Goal: Manage account settings

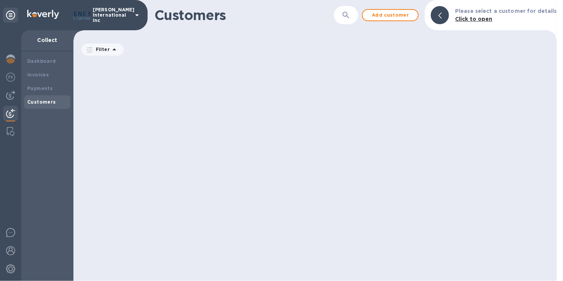
scroll to position [218, 481]
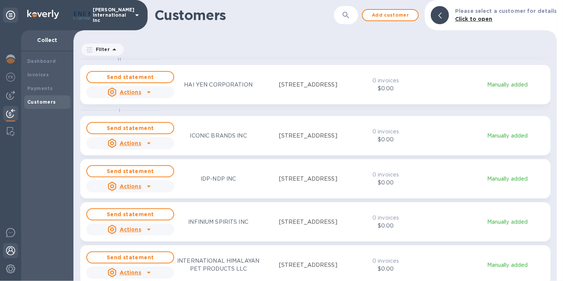
click at [9, 249] on img at bounding box center [10, 250] width 9 height 9
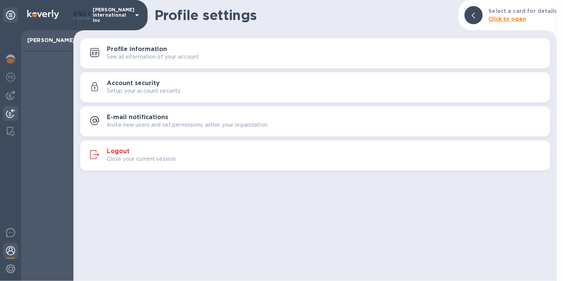
click at [10, 112] on img at bounding box center [10, 113] width 9 height 9
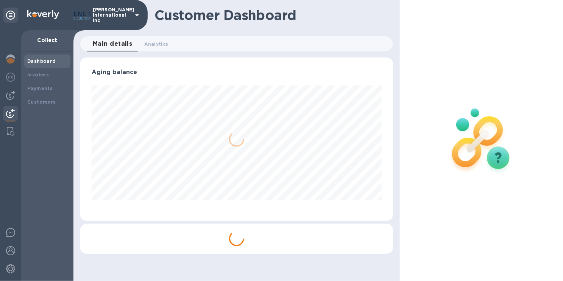
scroll to position [378348, 378201]
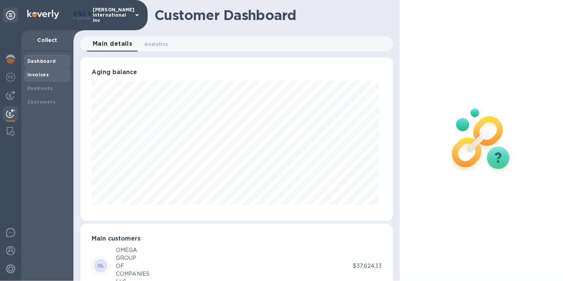
click at [44, 74] on b "Invoices" at bounding box center [38, 75] width 22 height 6
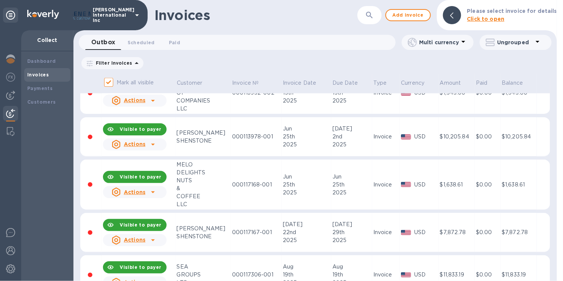
scroll to position [492, 0]
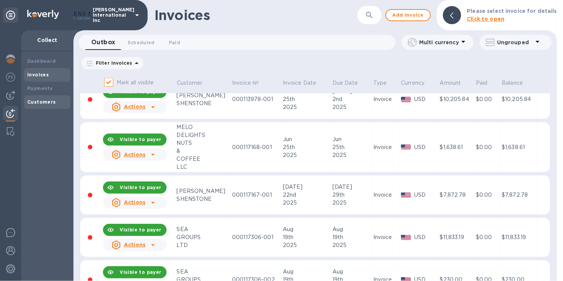
click at [49, 103] on b "Customers" at bounding box center [41, 102] width 29 height 6
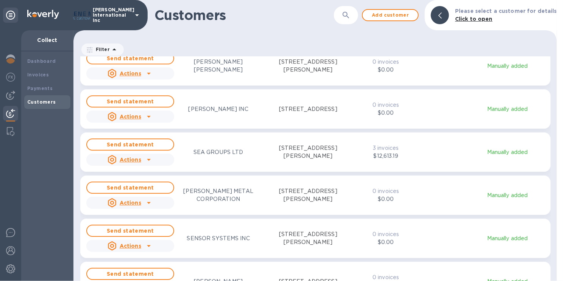
scroll to position [3104, 0]
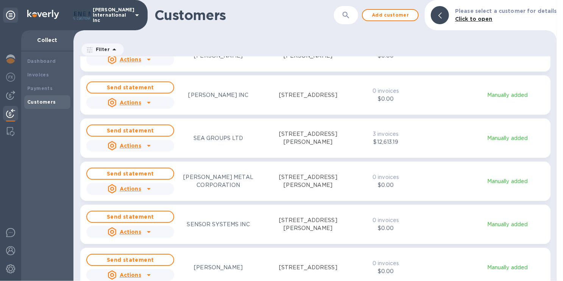
click at [291, 139] on p "5830 N JONES BLVD, LAS VEGAS, NV 89130 US" at bounding box center [308, 138] width 89 height 16
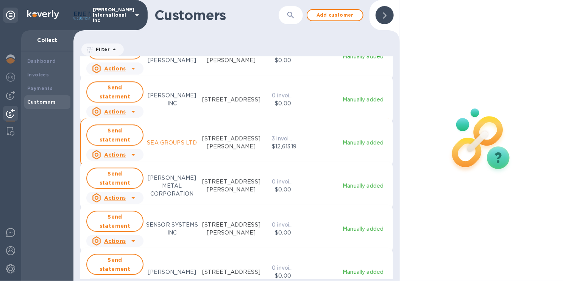
scroll to position [6, 3]
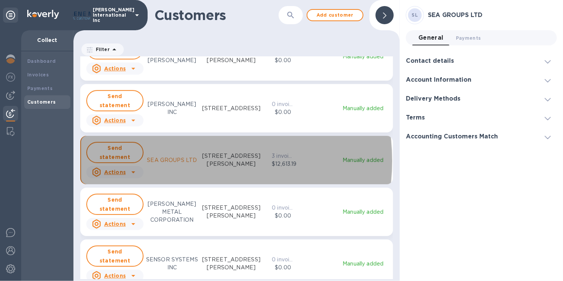
click at [186, 160] on p "SEA GROUPS LTD" at bounding box center [172, 160] width 50 height 8
click at [360, 159] on p "Manually added" at bounding box center [363, 160] width 51 height 8
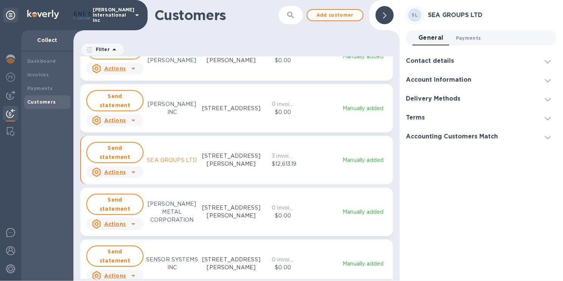
click at [463, 39] on span "Payments 0" at bounding box center [468, 38] width 25 height 8
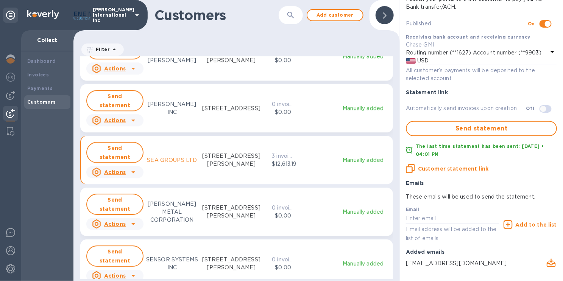
scroll to position [106, 0]
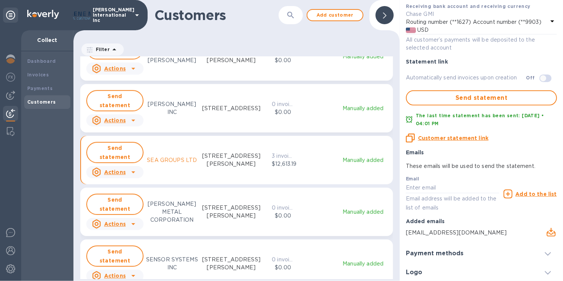
click at [545, 252] on icon at bounding box center [548, 253] width 6 height 3
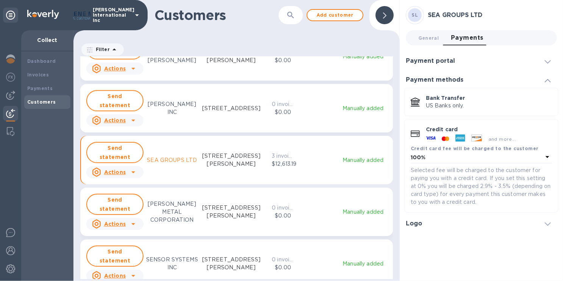
click at [441, 59] on h3 "Payment portal" at bounding box center [430, 61] width 49 height 7
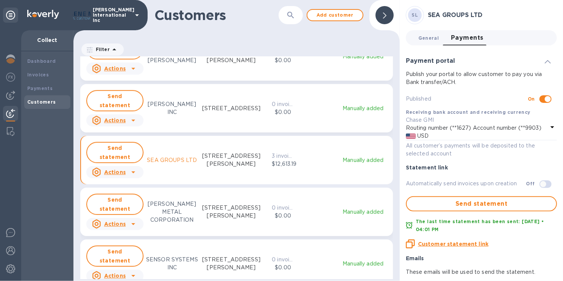
click at [430, 39] on span "General 0" at bounding box center [428, 38] width 20 height 8
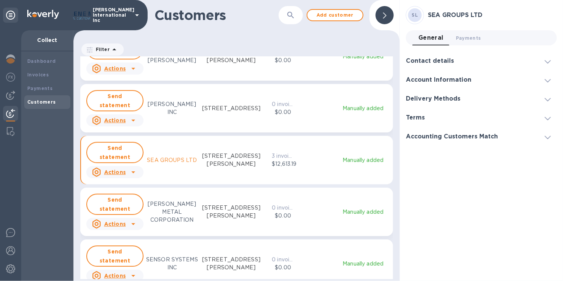
click at [546, 59] on span at bounding box center [548, 61] width 6 height 7
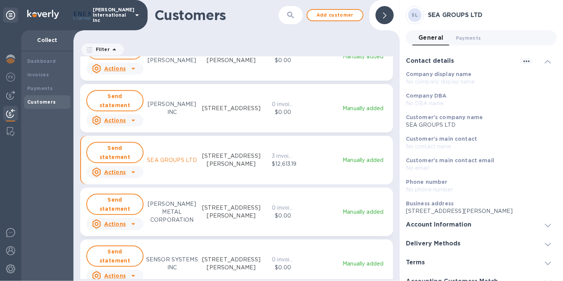
scroll to position [9, 0]
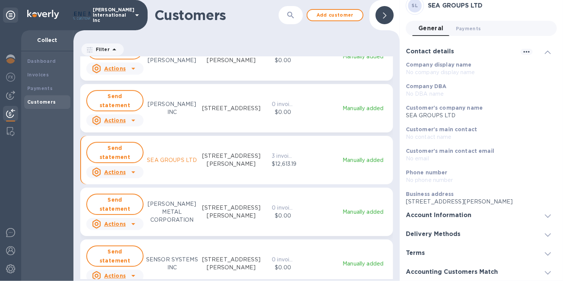
click at [546, 252] on icon at bounding box center [548, 253] width 6 height 3
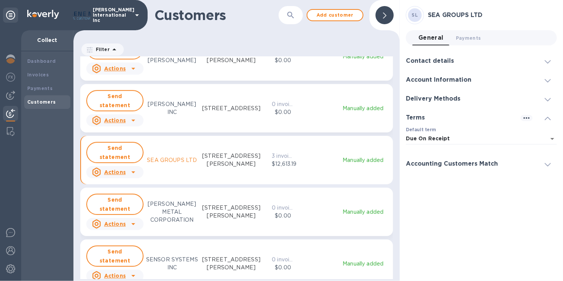
scroll to position [0, 0]
click at [547, 100] on icon at bounding box center [548, 99] width 6 height 3
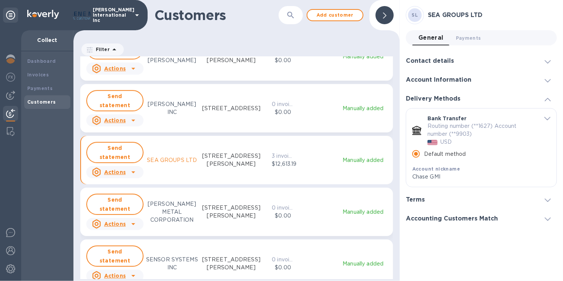
click at [548, 78] on span at bounding box center [548, 79] width 6 height 7
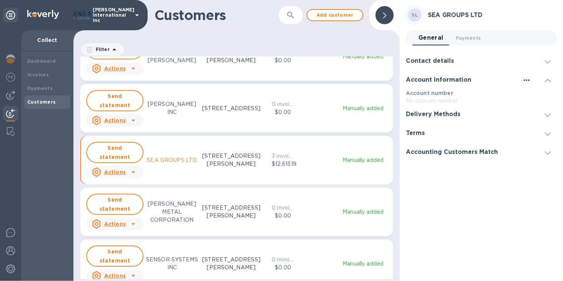
click at [548, 61] on icon at bounding box center [548, 61] width 6 height 3
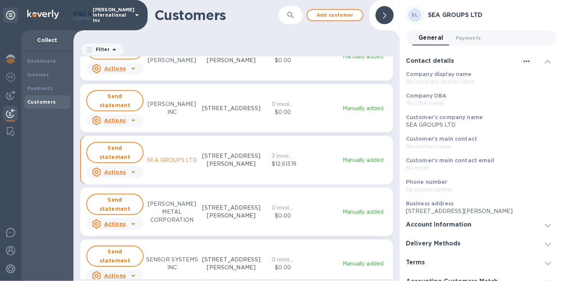
click at [435, 37] on span "General 0" at bounding box center [430, 38] width 25 height 11
click at [457, 37] on span "Payments 0" at bounding box center [468, 38] width 25 height 8
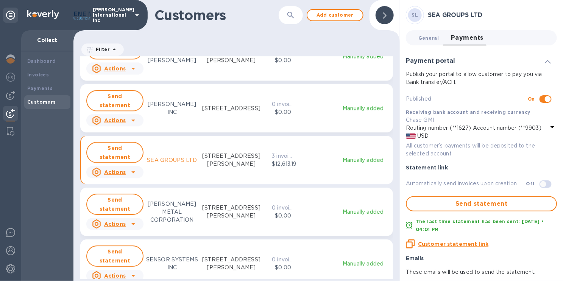
click at [429, 38] on span "General 0" at bounding box center [428, 38] width 20 height 8
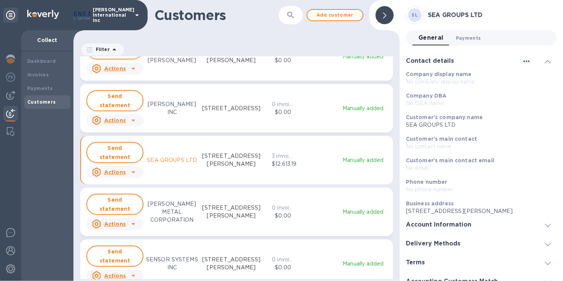
click at [470, 36] on span "Payments 0" at bounding box center [468, 38] width 25 height 8
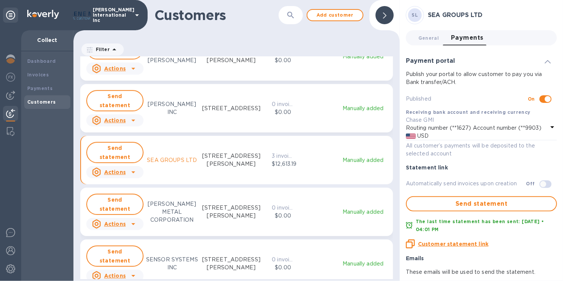
click at [132, 172] on icon "grid" at bounding box center [133, 172] width 4 height 2
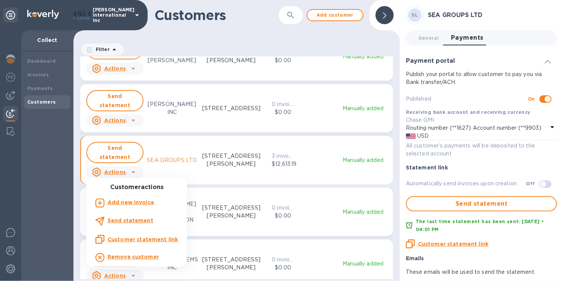
click at [324, 162] on div at bounding box center [281, 140] width 563 height 281
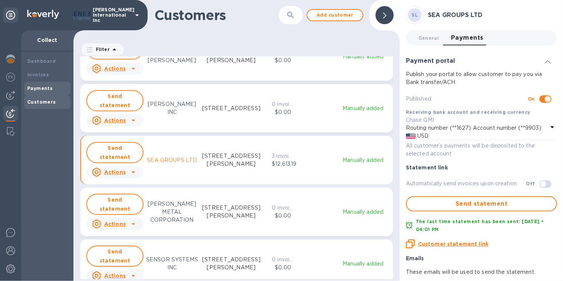
click at [43, 88] on b "Payments" at bounding box center [39, 89] width 25 height 6
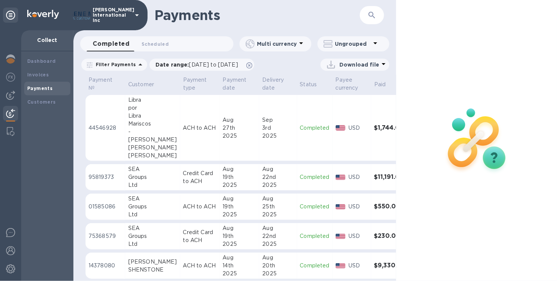
click at [103, 177] on p "95819373" at bounding box center [106, 177] width 34 height 8
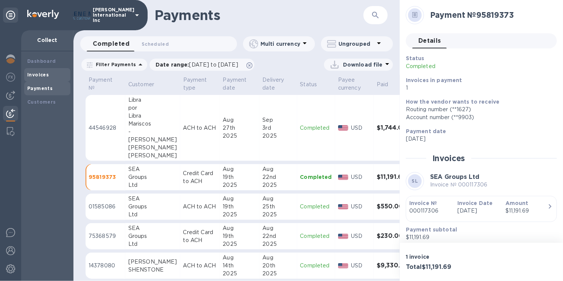
click at [42, 74] on b "Invoices" at bounding box center [38, 75] width 22 height 6
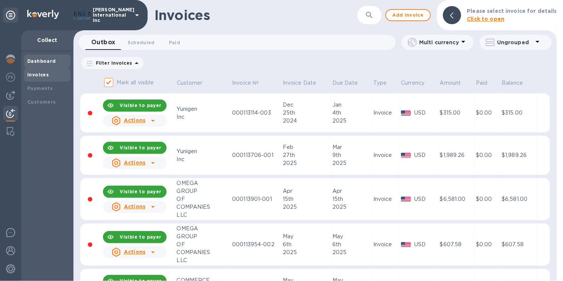
click at [45, 62] on b "Dashboard" at bounding box center [41, 61] width 29 height 6
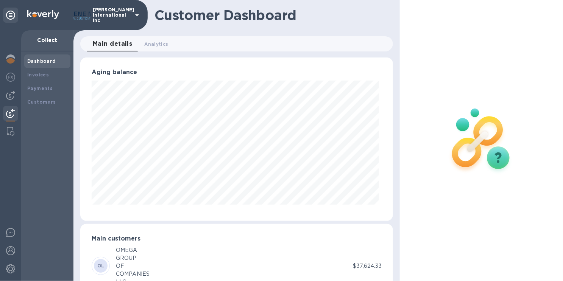
scroll to position [164, 310]
click at [10, 135] on img at bounding box center [11, 131] width 8 height 9
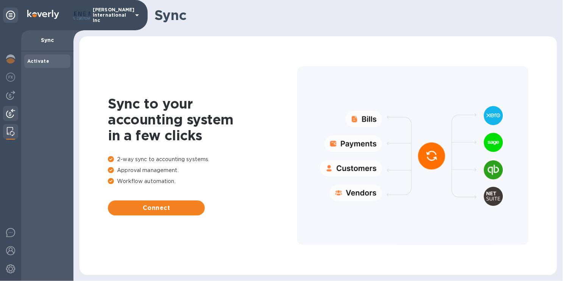
click at [8, 112] on img at bounding box center [10, 113] width 9 height 9
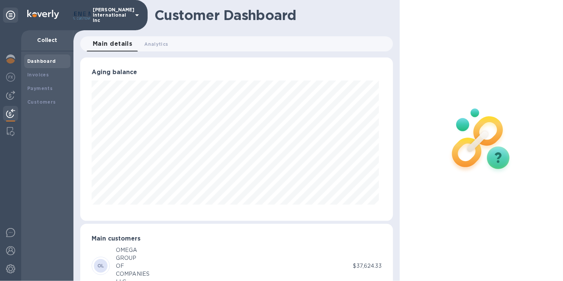
scroll to position [164, 310]
click at [9, 96] on img at bounding box center [10, 95] width 9 height 9
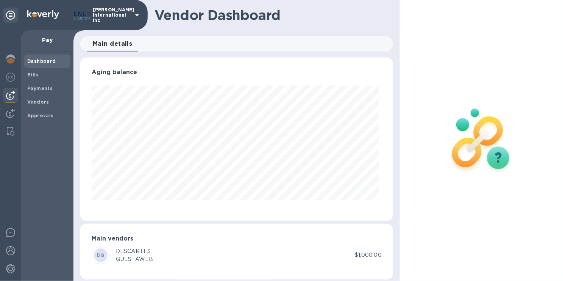
scroll to position [164, 310]
click at [12, 73] on img at bounding box center [10, 77] width 9 height 9
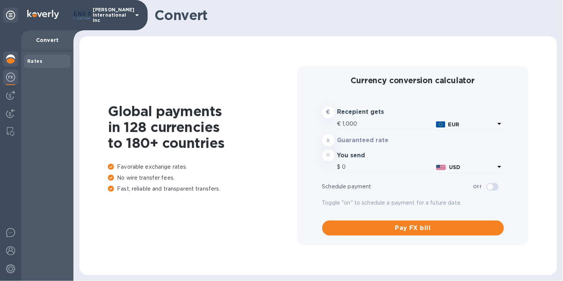
type input "1,172.75"
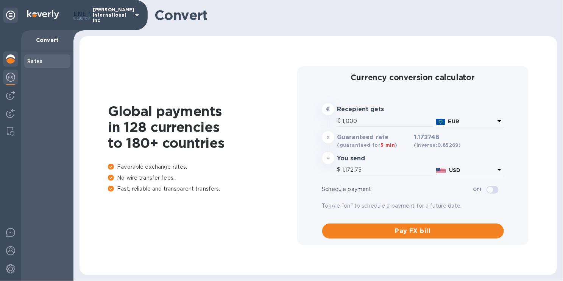
click at [9, 58] on img at bounding box center [10, 59] width 9 height 9
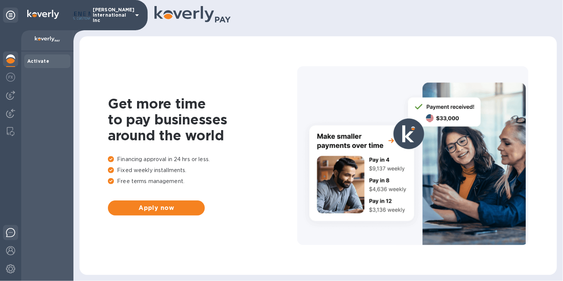
click at [7, 232] on img at bounding box center [10, 232] width 9 height 9
click at [14, 231] on img at bounding box center [10, 232] width 9 height 9
click at [11, 268] on img at bounding box center [10, 269] width 9 height 9
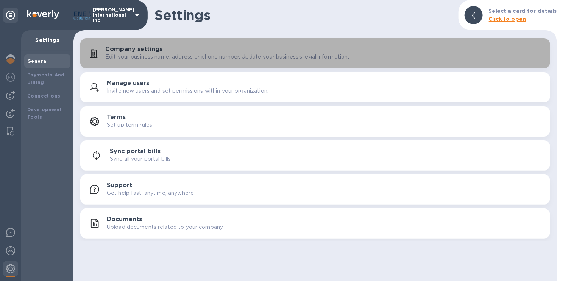
click at [158, 56] on p "Edit your business name, address or phone number. Update your business's legal …" at bounding box center [227, 57] width 244 height 8
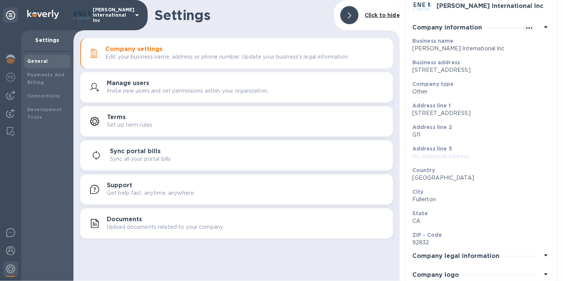
scroll to position [42, 0]
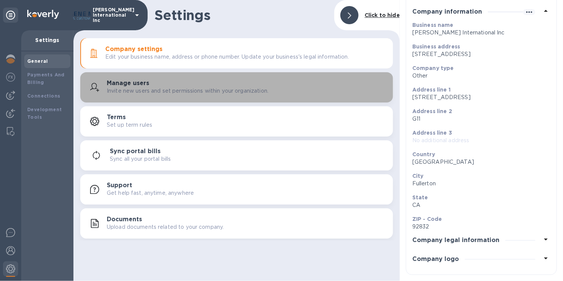
click at [173, 89] on p "Invite new users and set permissions within your organization." at bounding box center [188, 91] width 162 height 8
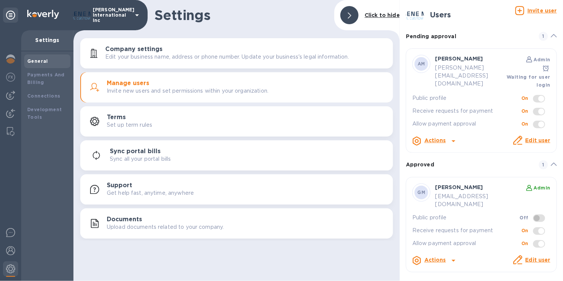
click at [536, 95] on span at bounding box center [539, 99] width 12 height 8
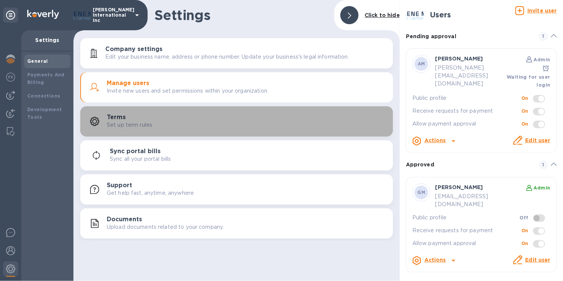
click at [123, 122] on p "Set up term rules" at bounding box center [129, 125] width 45 height 8
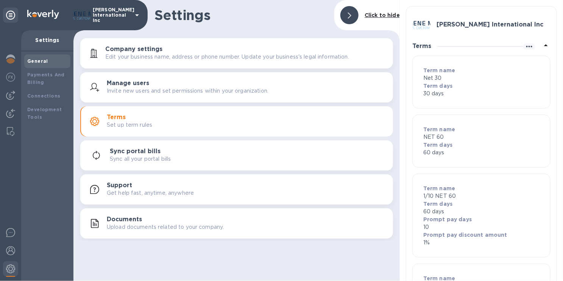
click at [543, 46] on icon at bounding box center [545, 45] width 9 height 9
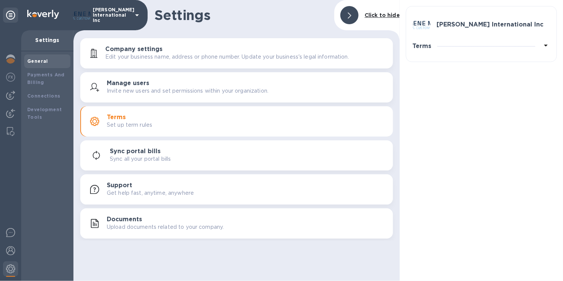
click at [543, 46] on icon at bounding box center [545, 45] width 9 height 9
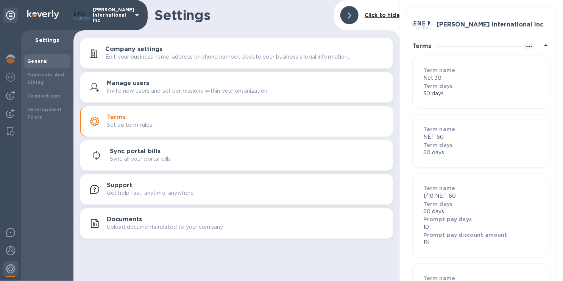
click at [443, 72] on b "Term name" at bounding box center [439, 70] width 32 height 6
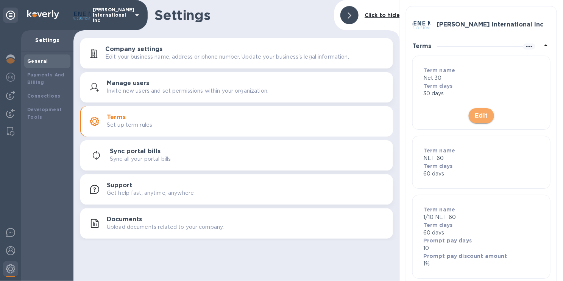
click at [477, 114] on span "Edit" at bounding box center [481, 115] width 13 height 9
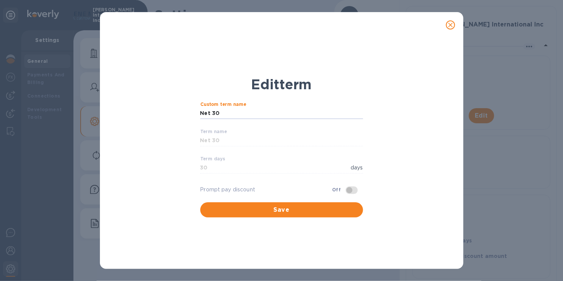
drag, startPoint x: 221, startPoint y: 112, endPoint x: 60, endPoint y: 124, distance: 161.3
click at [60, 124] on div "Edit term Custom term name Net 30 ​ Term name Net 30 ​ Term days 30 days ​ Prom…" at bounding box center [281, 140] width 563 height 281
type input "DUE ON RECIEPT"
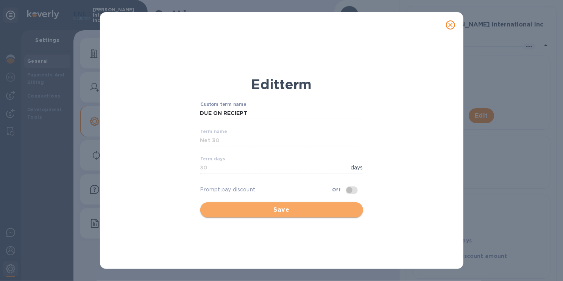
click at [287, 208] on span "Save" at bounding box center [281, 210] width 151 height 9
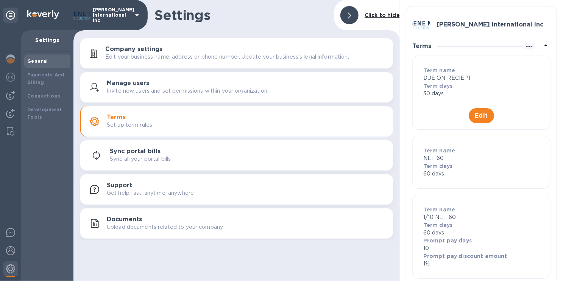
click at [433, 95] on p "30 days" at bounding box center [481, 94] width 116 height 8
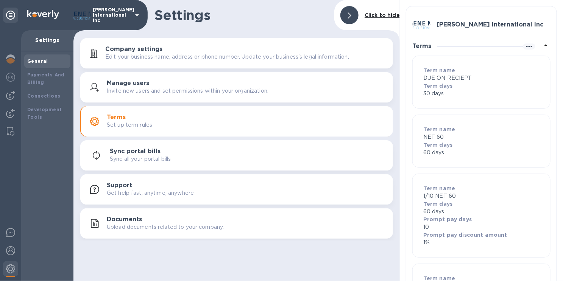
click at [432, 93] on p "30 days" at bounding box center [481, 94] width 116 height 8
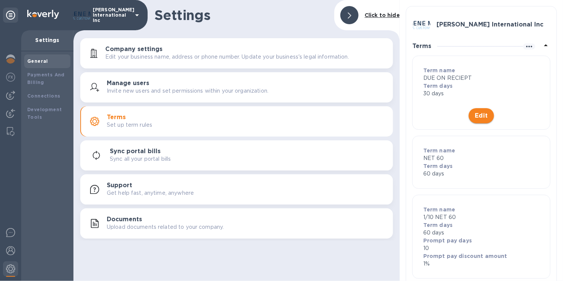
click at [482, 114] on span "Edit" at bounding box center [481, 115] width 13 height 9
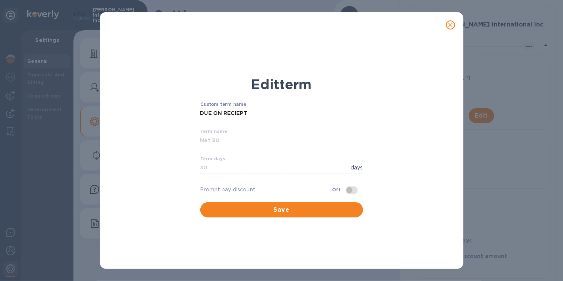
click at [357, 167] on p "days" at bounding box center [357, 168] width 12 height 8
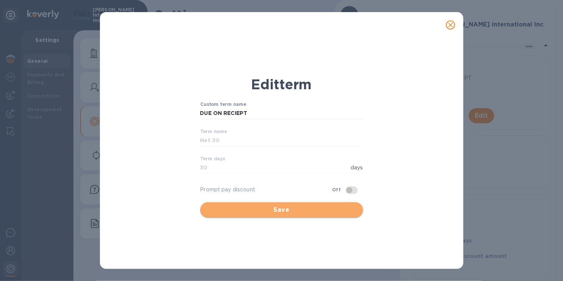
click at [276, 212] on span "Save" at bounding box center [281, 210] width 151 height 9
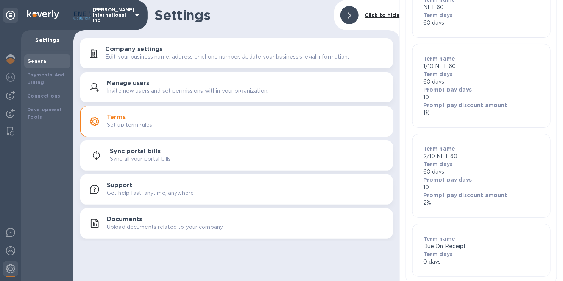
scroll to position [164, 0]
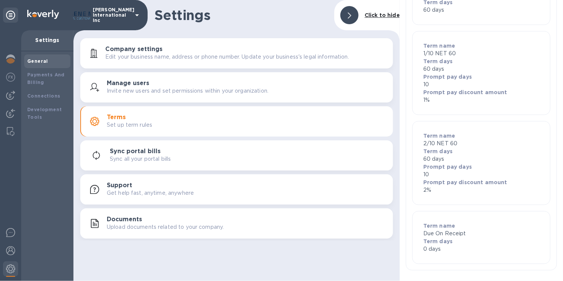
click at [433, 226] on b "Term name" at bounding box center [439, 226] width 32 height 6
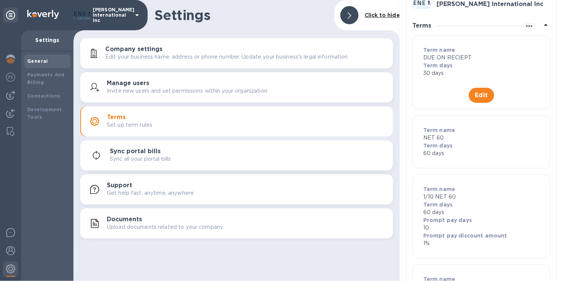
scroll to position [0, 0]
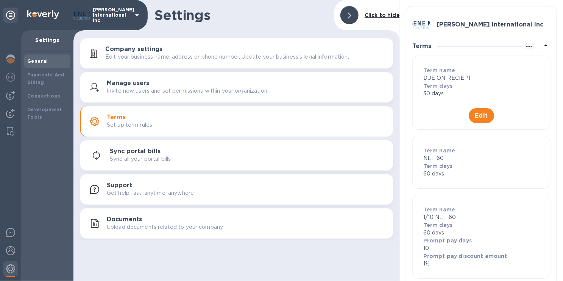
click at [449, 92] on p "30 days" at bounding box center [481, 94] width 116 height 8
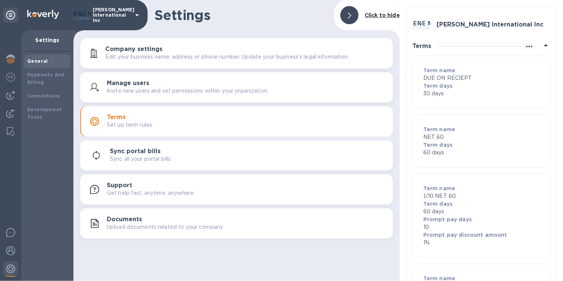
click at [453, 98] on div "Term name DUE ON RECIEPT Term days 30 days" at bounding box center [481, 82] width 125 height 40
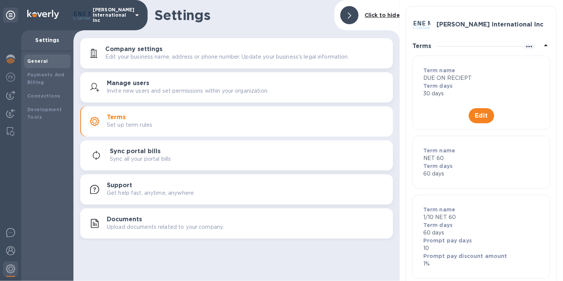
click at [451, 102] on div "Edit" at bounding box center [481, 112] width 125 height 21
click at [447, 98] on div "Term name DUE ON RECIEPT Term days 30 days" at bounding box center [481, 82] width 125 height 40
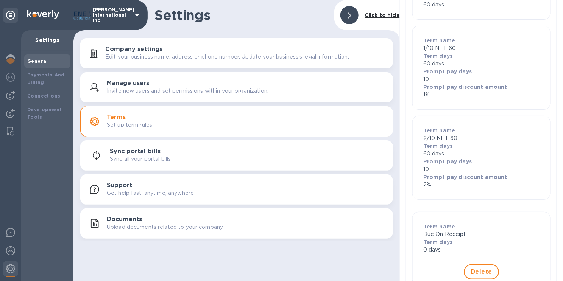
scroll to position [170, 0]
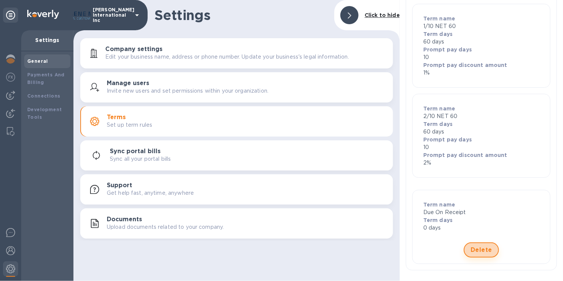
click at [478, 249] on span "Delete" at bounding box center [481, 250] width 22 height 9
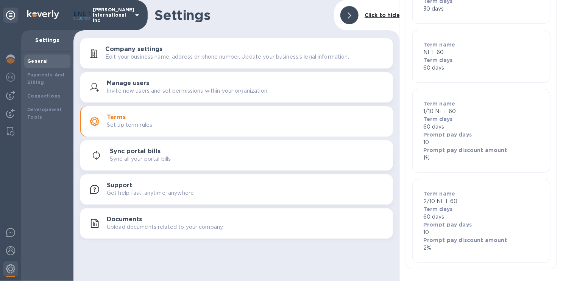
scroll to position [84, 0]
click at [453, 214] on p "60 days" at bounding box center [481, 218] width 116 height 8
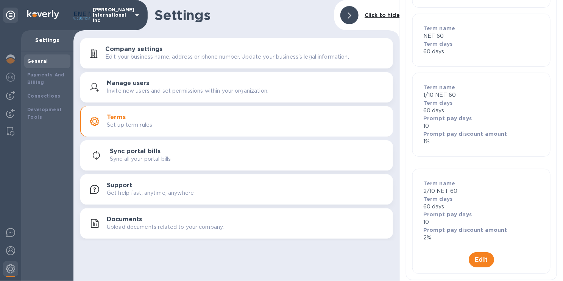
scroll to position [111, 0]
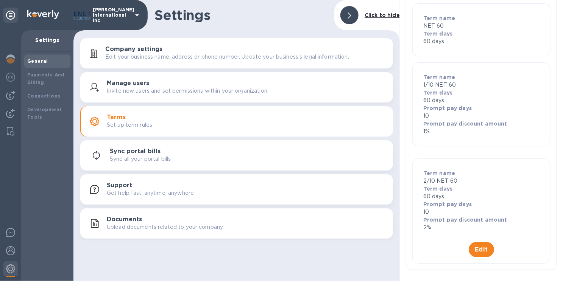
drag, startPoint x: 441, startPoint y: 244, endPoint x: 450, endPoint y: 221, distance: 24.0
click at [441, 243] on div "Edit" at bounding box center [481, 246] width 125 height 21
click at [456, 186] on p "Term days" at bounding box center [481, 189] width 116 height 8
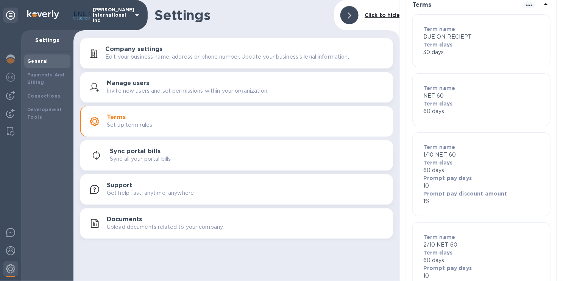
scroll to position [0, 0]
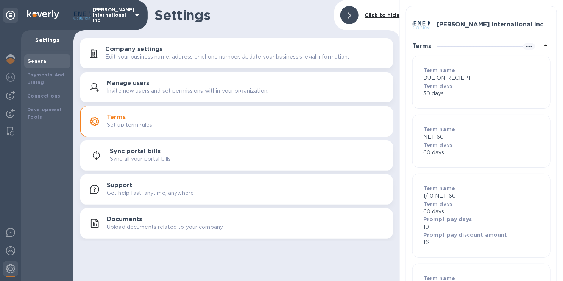
click at [459, 139] on p "NET 60" at bounding box center [481, 137] width 116 height 8
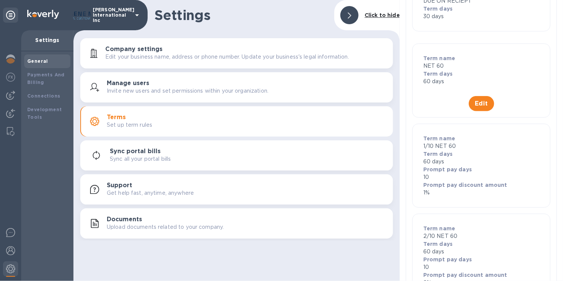
scroll to position [36, 0]
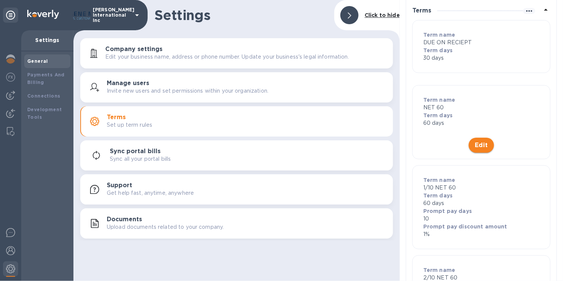
click at [479, 149] on span "Edit" at bounding box center [481, 145] width 13 height 9
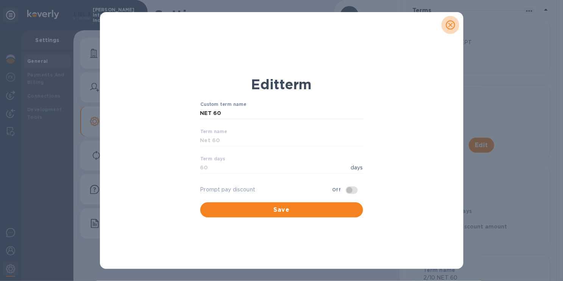
click at [452, 24] on icon "close" at bounding box center [451, 25] width 8 height 8
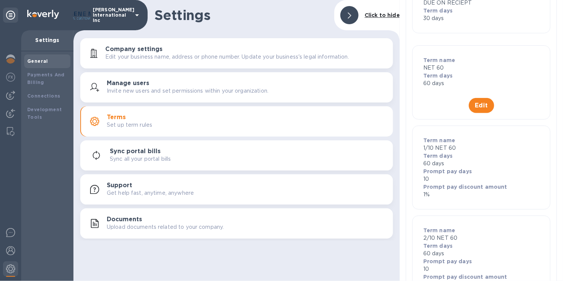
scroll to position [111, 0]
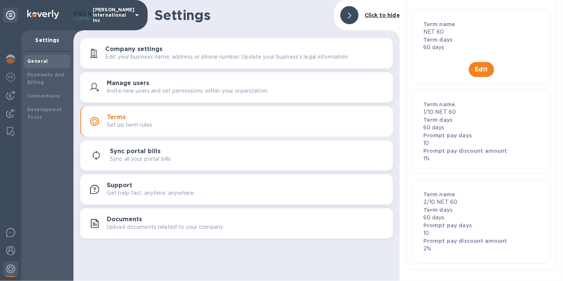
click at [448, 226] on b "Prompt pay days" at bounding box center [447, 226] width 48 height 6
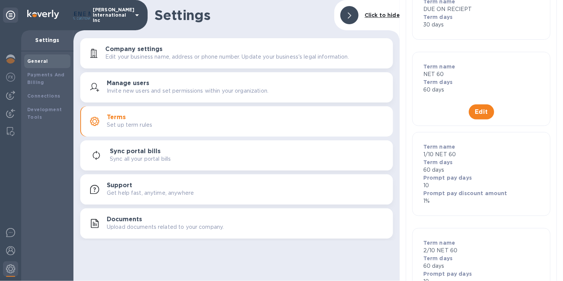
scroll to position [0, 0]
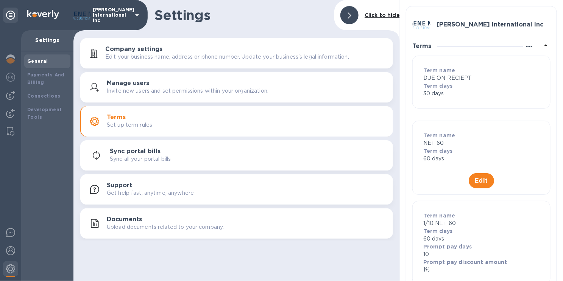
click at [527, 47] on icon "button" at bounding box center [529, 47] width 6 height 2
click at [541, 44] on div at bounding box center [281, 140] width 563 height 281
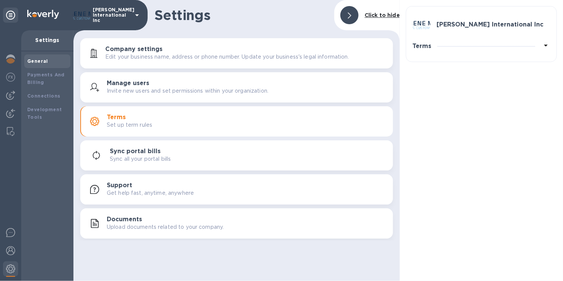
click at [545, 43] on icon at bounding box center [545, 45] width 9 height 9
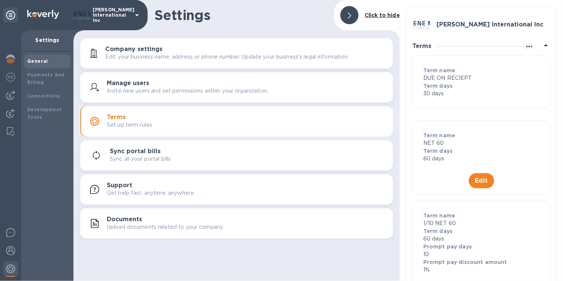
click at [453, 242] on p "60 days" at bounding box center [481, 239] width 116 height 8
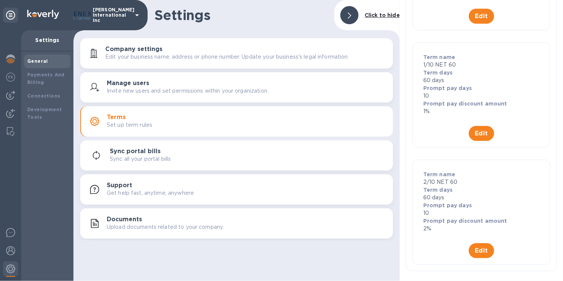
scroll to position [165, 0]
click at [443, 193] on p "60 days" at bounding box center [481, 197] width 116 height 8
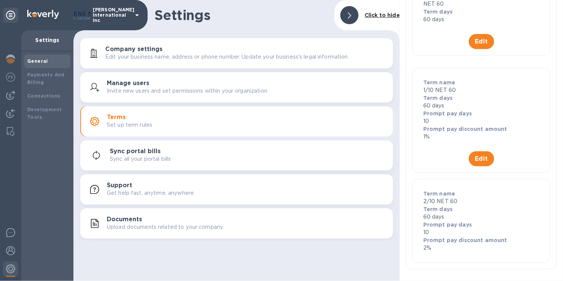
scroll to position [138, 0]
drag, startPoint x: 455, startPoint y: 215, endPoint x: 436, endPoint y: 195, distance: 27.9
click at [436, 195] on b "Term name" at bounding box center [439, 195] width 32 height 6
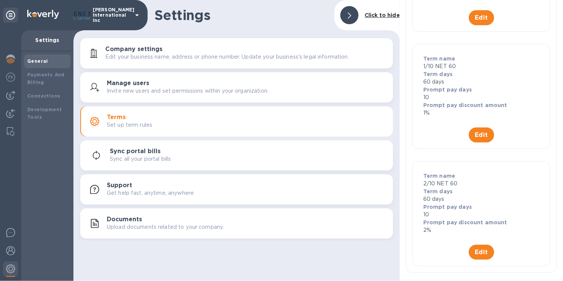
scroll to position [165, 0]
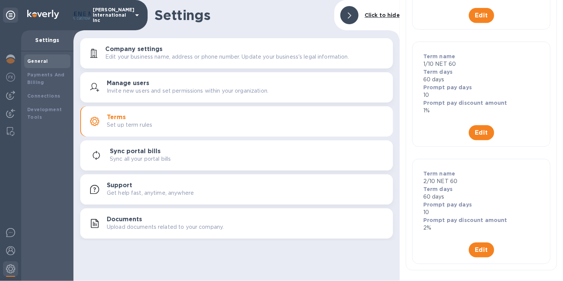
click at [439, 196] on p "60 days" at bounding box center [481, 197] width 116 height 8
click at [36, 79] on b "Payments And Billing" at bounding box center [45, 78] width 37 height 13
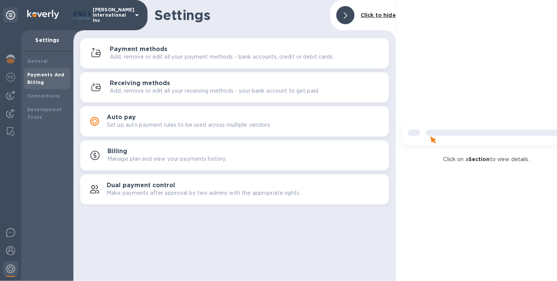
click at [117, 154] on h3 "Billing" at bounding box center [117, 151] width 20 height 7
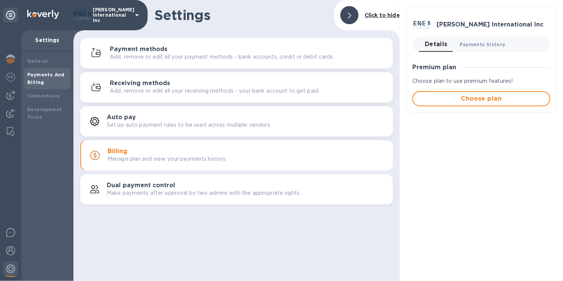
click at [484, 43] on span "Payments history 0" at bounding box center [483, 45] width 46 height 8
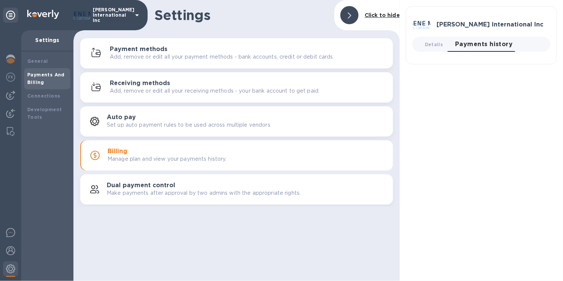
click at [131, 182] on h3 "Dual payment control" at bounding box center [141, 185] width 69 height 7
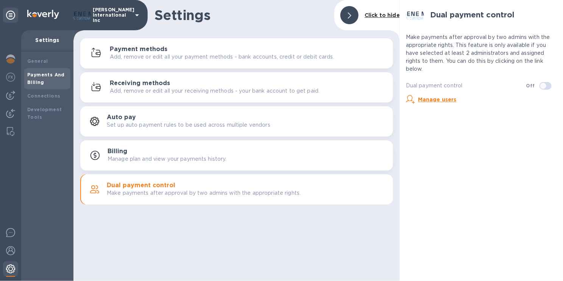
click at [11, 267] on img at bounding box center [10, 269] width 9 height 9
click at [8, 248] on img at bounding box center [10, 250] width 9 height 9
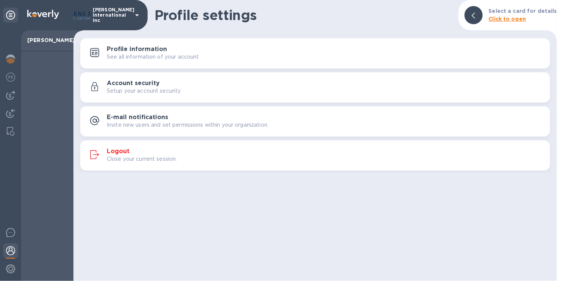
click at [126, 92] on p "Setup your account security" at bounding box center [144, 91] width 74 height 8
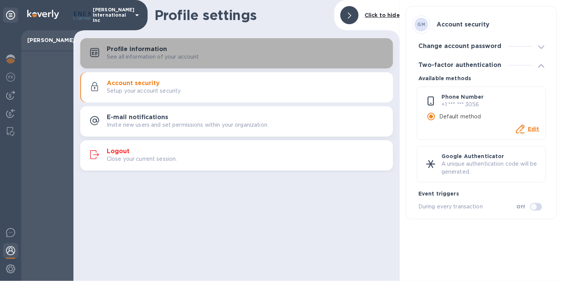
click at [139, 57] on p "See all information of your account" at bounding box center [153, 57] width 92 height 8
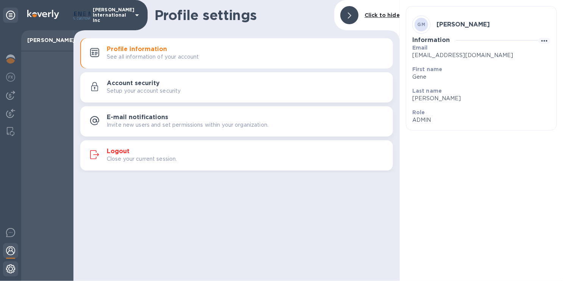
click at [9, 267] on img at bounding box center [10, 269] width 9 height 9
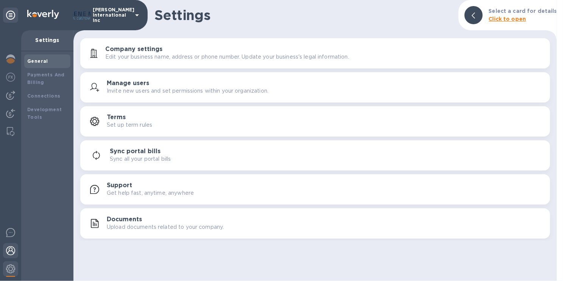
click at [12, 251] on img at bounding box center [10, 250] width 9 height 9
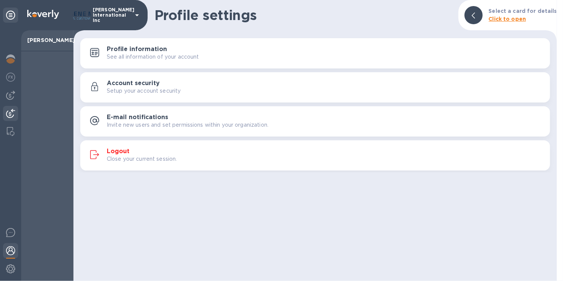
click at [9, 110] on img at bounding box center [10, 113] width 9 height 9
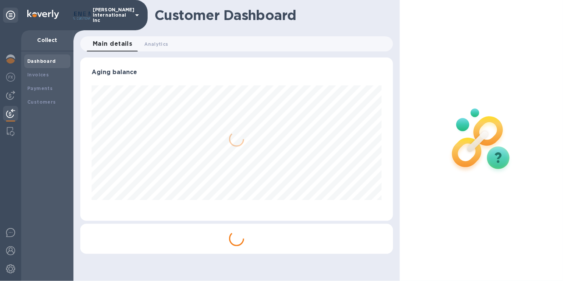
scroll to position [164, 310]
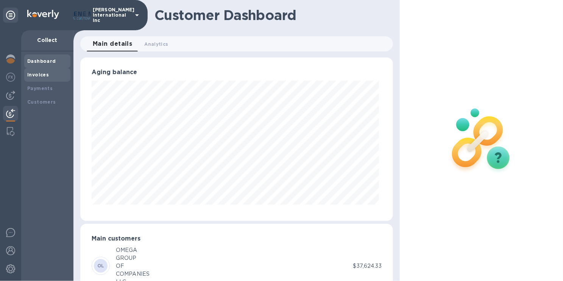
click at [41, 76] on b "Invoices" at bounding box center [38, 75] width 22 height 6
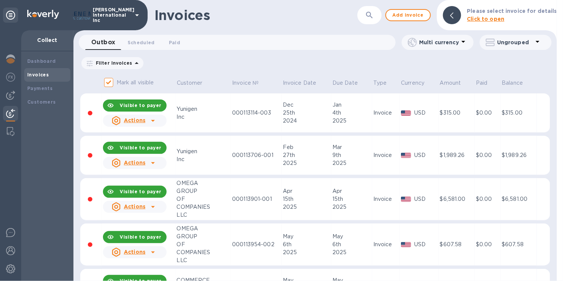
click at [368, 14] on button "button" at bounding box center [369, 15] width 18 height 18
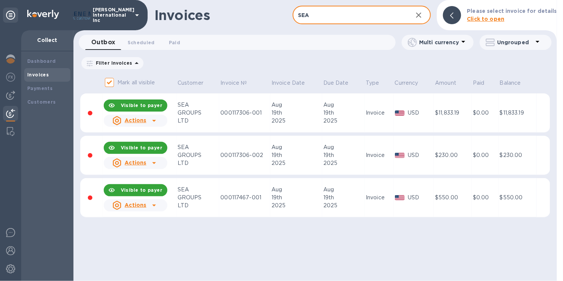
type input "SEA"
click at [10, 250] on img at bounding box center [10, 250] width 9 height 9
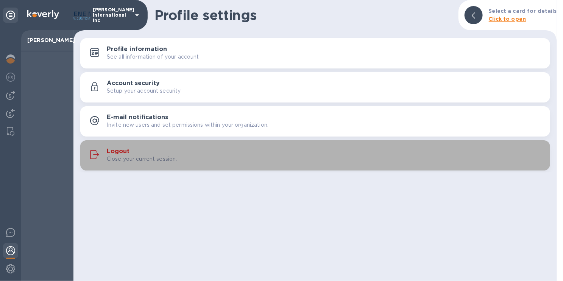
click at [119, 153] on h3 "Logout" at bounding box center [118, 151] width 23 height 7
